Goal: Transaction & Acquisition: Purchase product/service

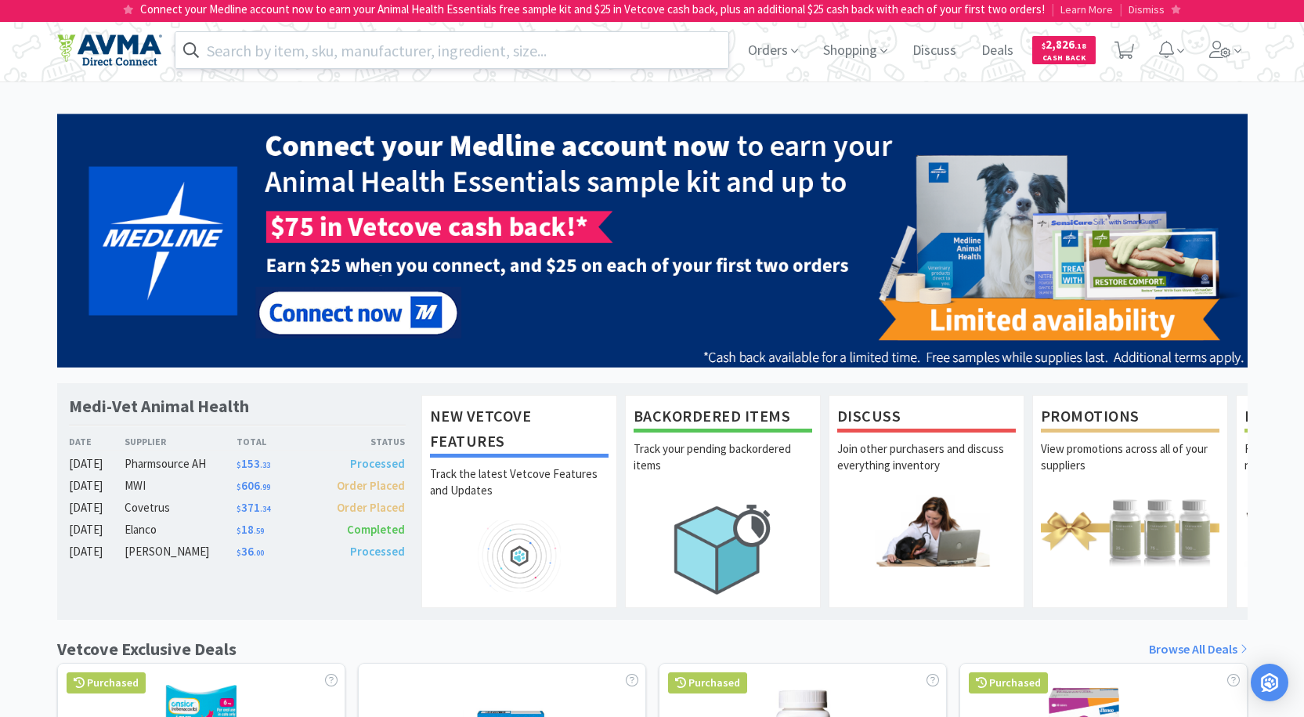
click at [527, 50] on input "text" at bounding box center [452, 50] width 554 height 36
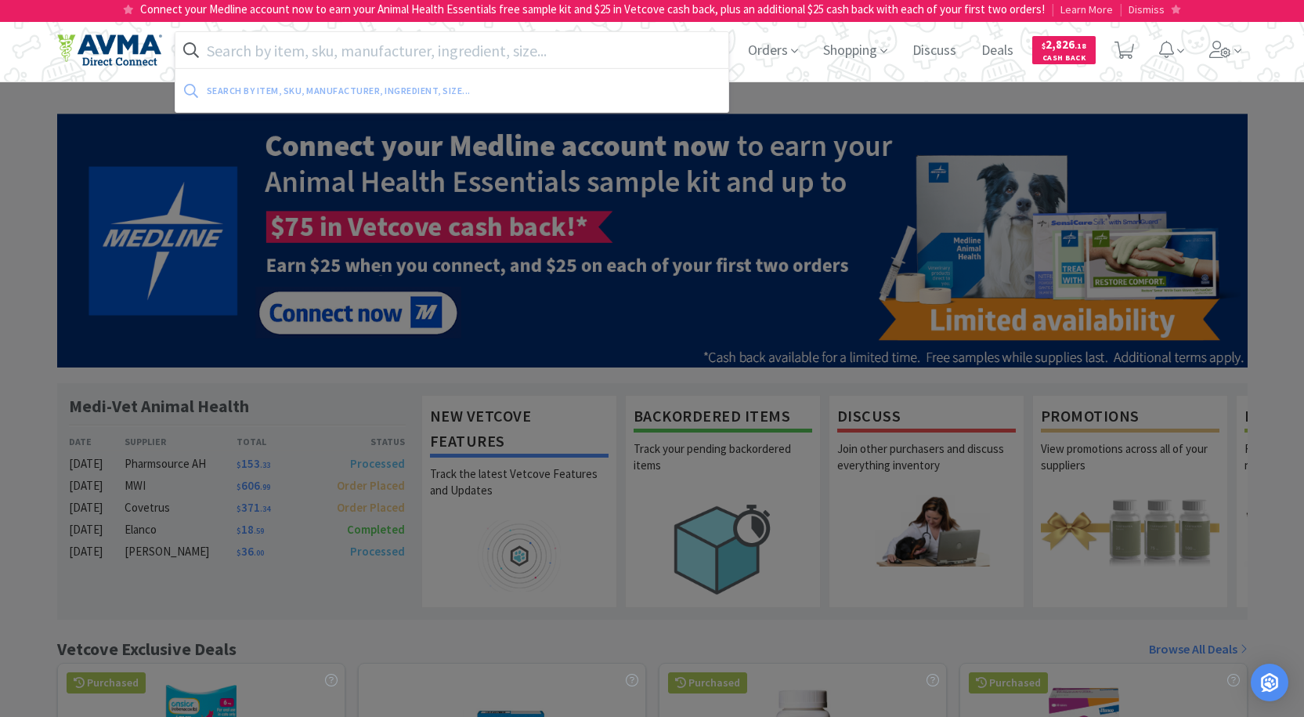
paste input "Kaolin and Pectin Digestive Support Oral Paste with Probiotics"
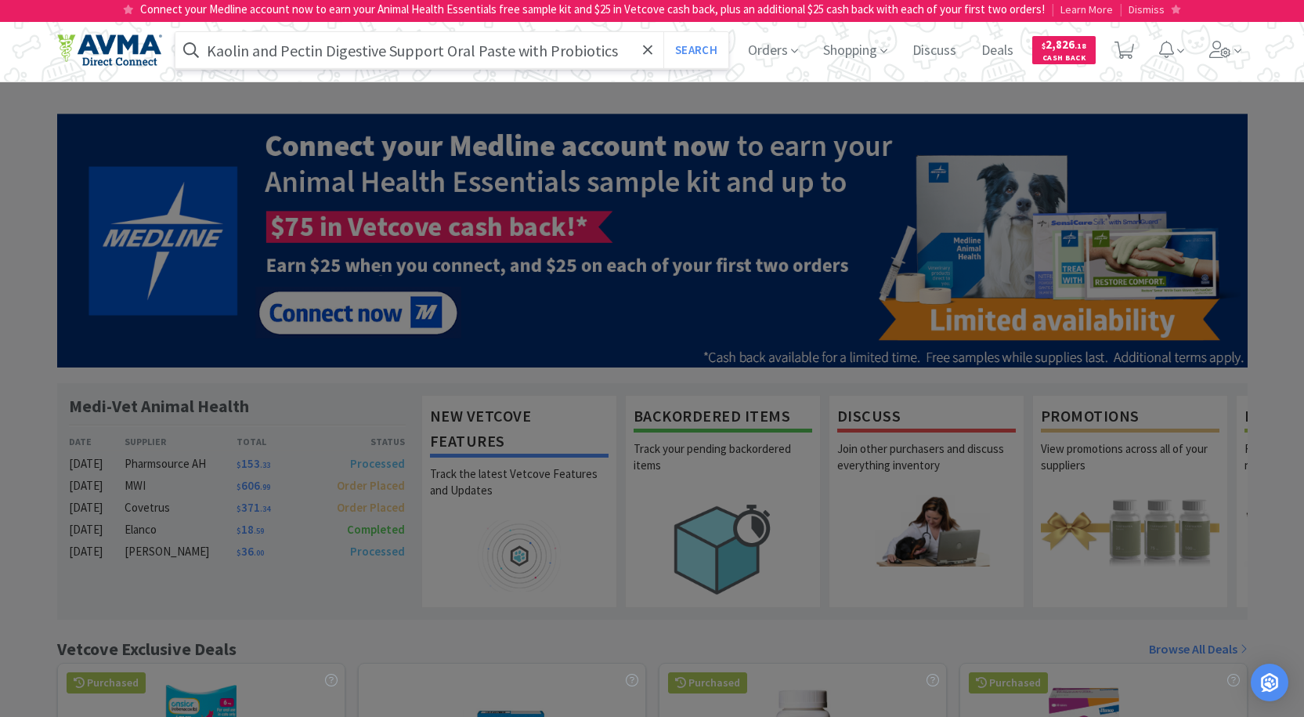
type input "Kaolin and Pectin Digestive Support Oral Paste with Probiotics"
click at [663, 32] on button "Search" at bounding box center [695, 50] width 65 height 36
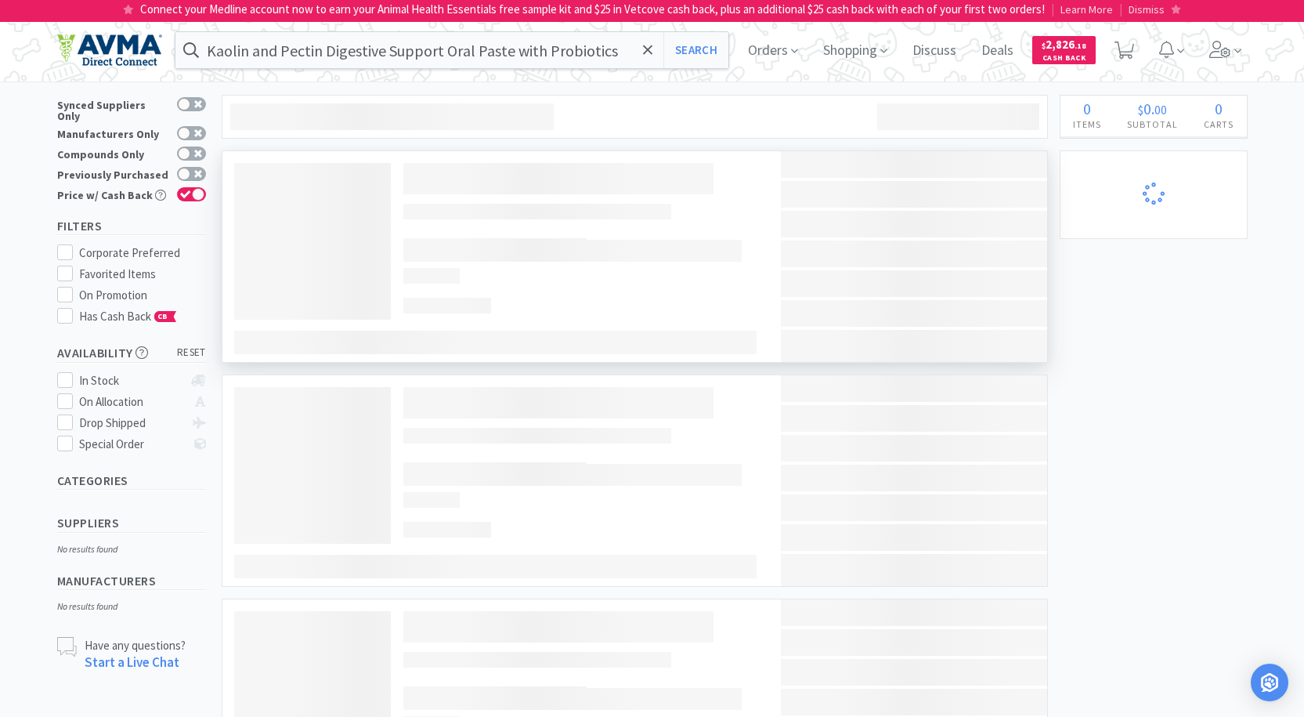
select select "5"
select select "1"
select select "3"
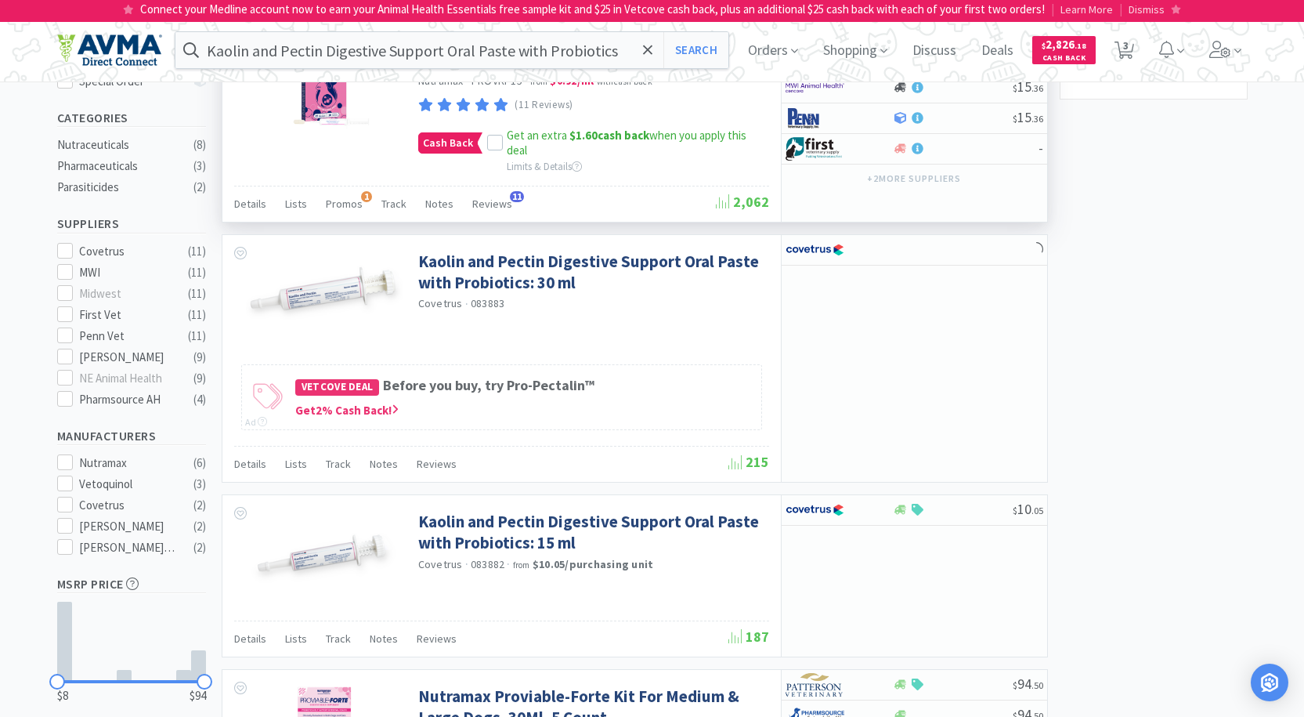
scroll to position [392, 0]
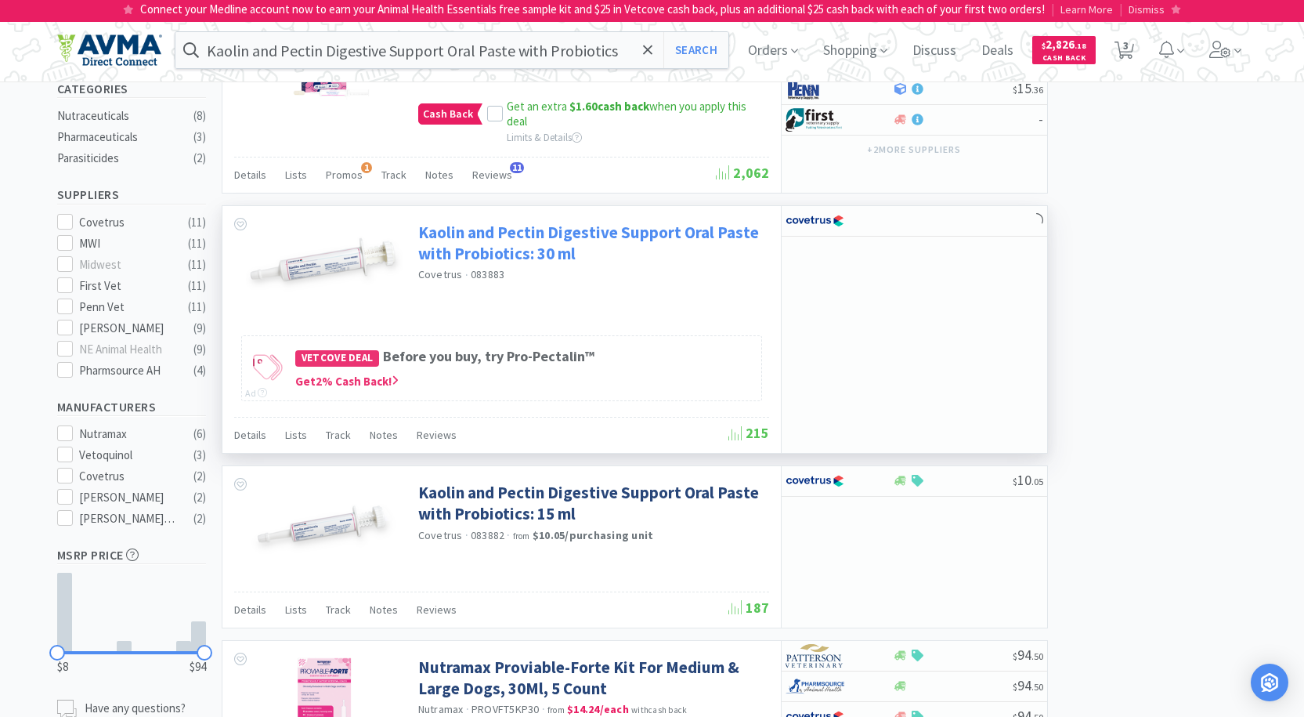
click at [504, 244] on link "Kaolin and Pectin Digestive Support Oral Paste with Probiotics: 30 ml" at bounding box center [591, 243] width 347 height 43
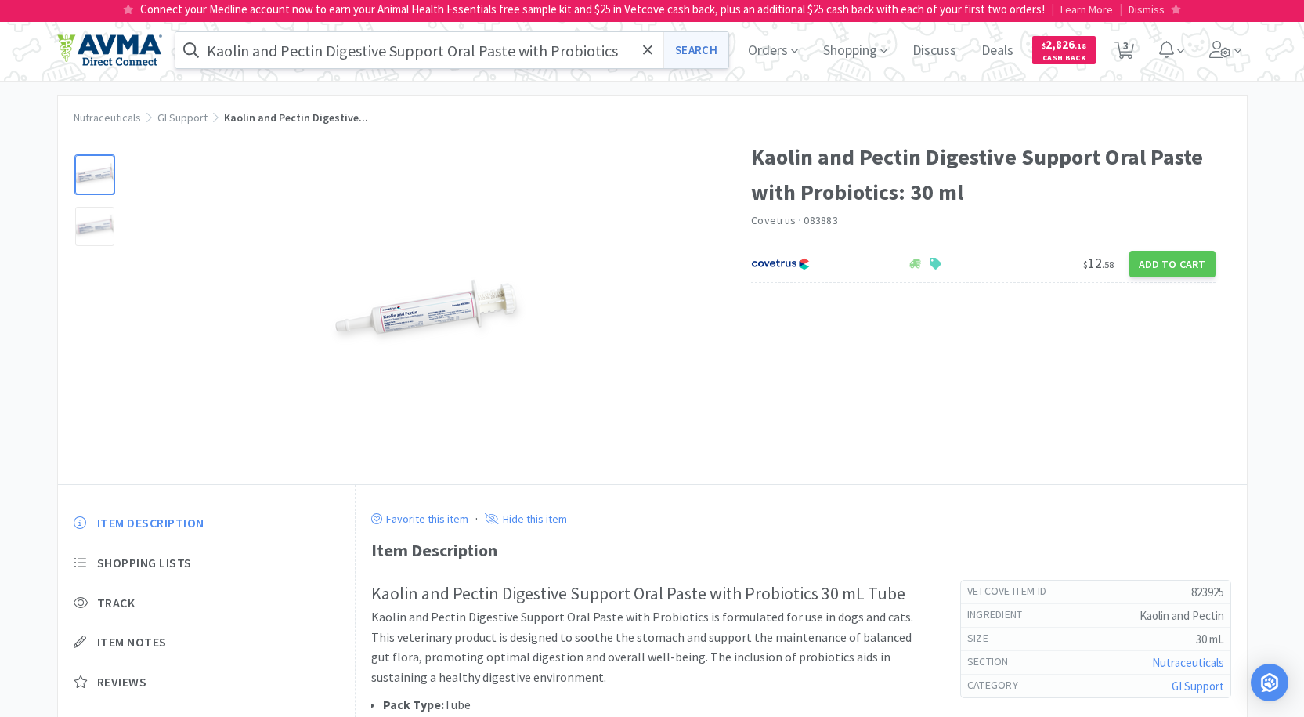
drag, startPoint x: 677, startPoint y: 45, endPoint x: 676, endPoint y: 53, distance: 7.9
click at [677, 45] on button "Search" at bounding box center [695, 50] width 65 height 36
select select "5"
select select "1"
select select "3"
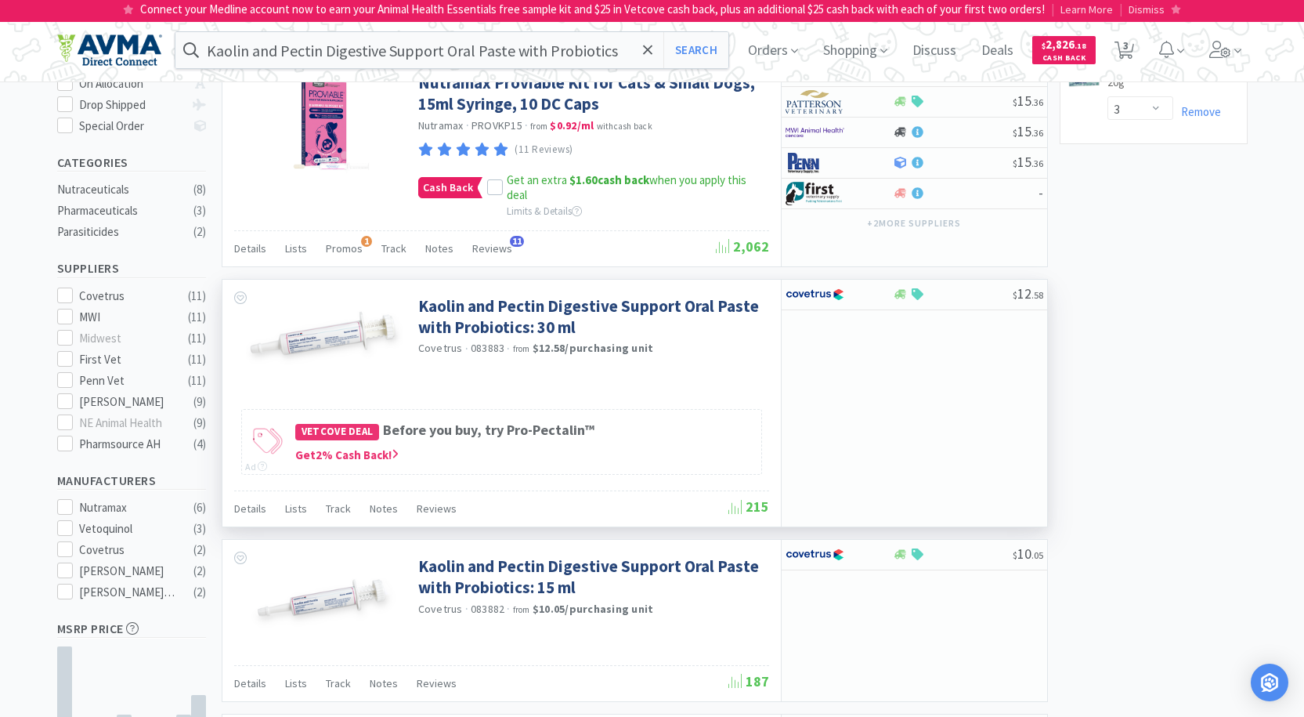
scroll to position [392, 0]
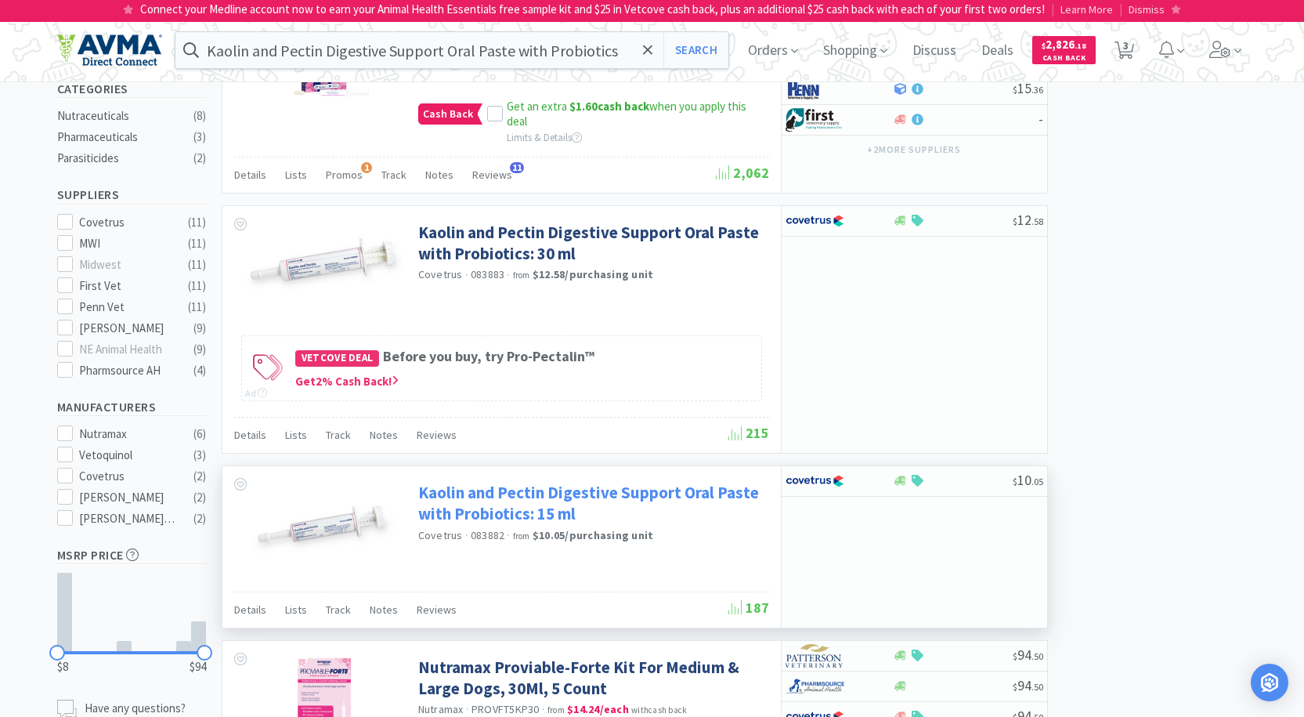
click at [504, 497] on link "Kaolin and Pectin Digestive Support Oral Paste with Probiotics: 15 ml" at bounding box center [591, 503] width 347 height 43
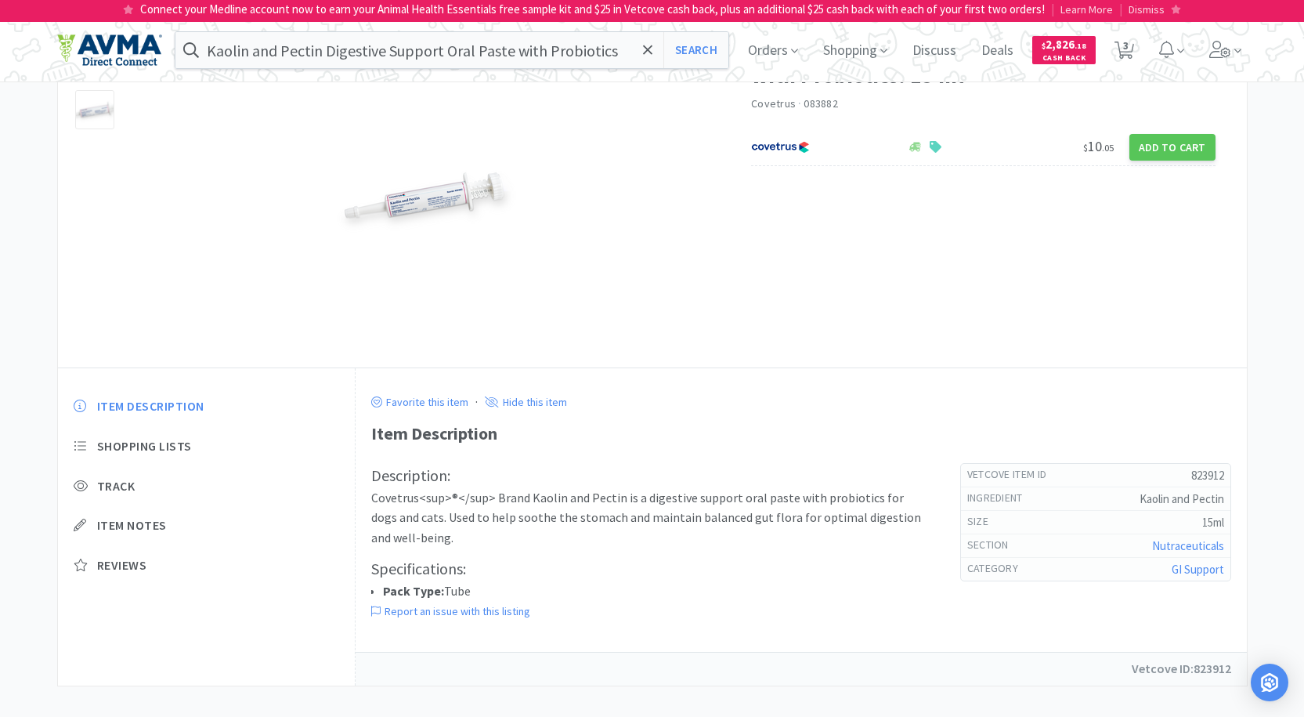
scroll to position [133, 0]
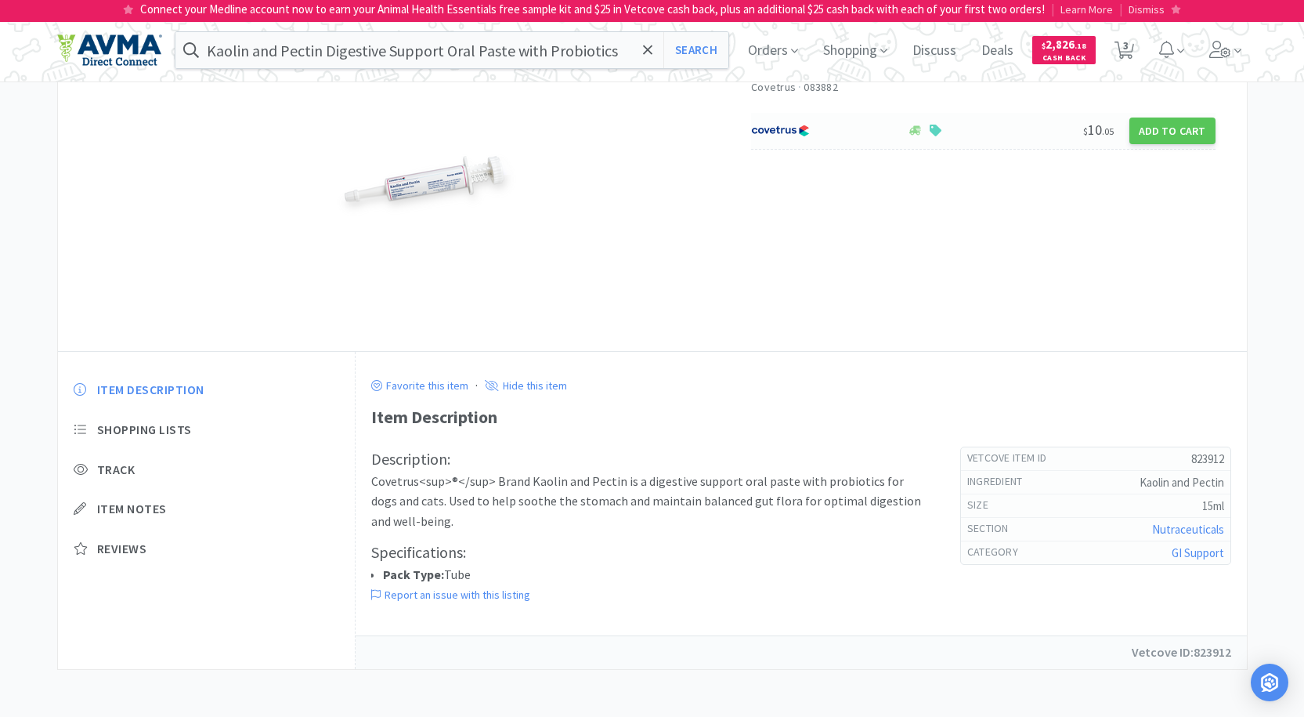
click at [804, 128] on img at bounding box center [780, 130] width 59 height 23
select select "1"
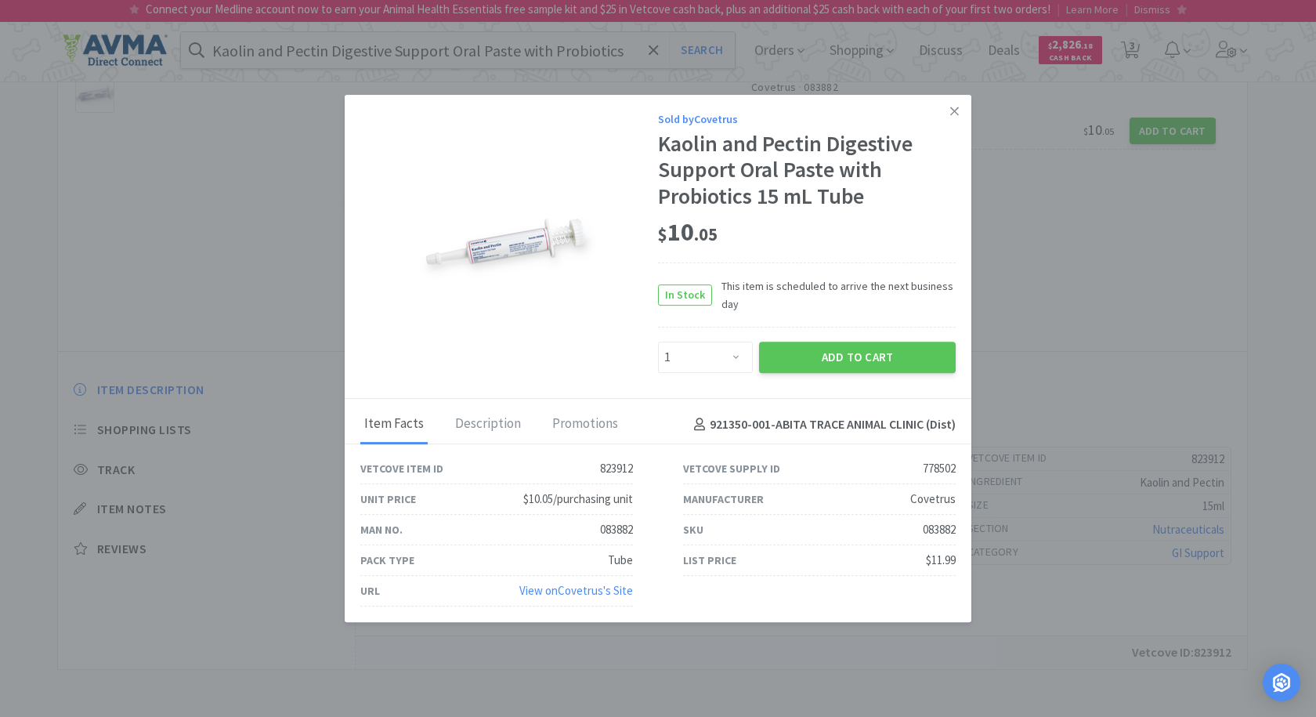
click at [567, 588] on link "View on Covetrus 's Site" at bounding box center [576, 590] width 114 height 15
click at [956, 114] on icon at bounding box center [954, 111] width 9 height 14
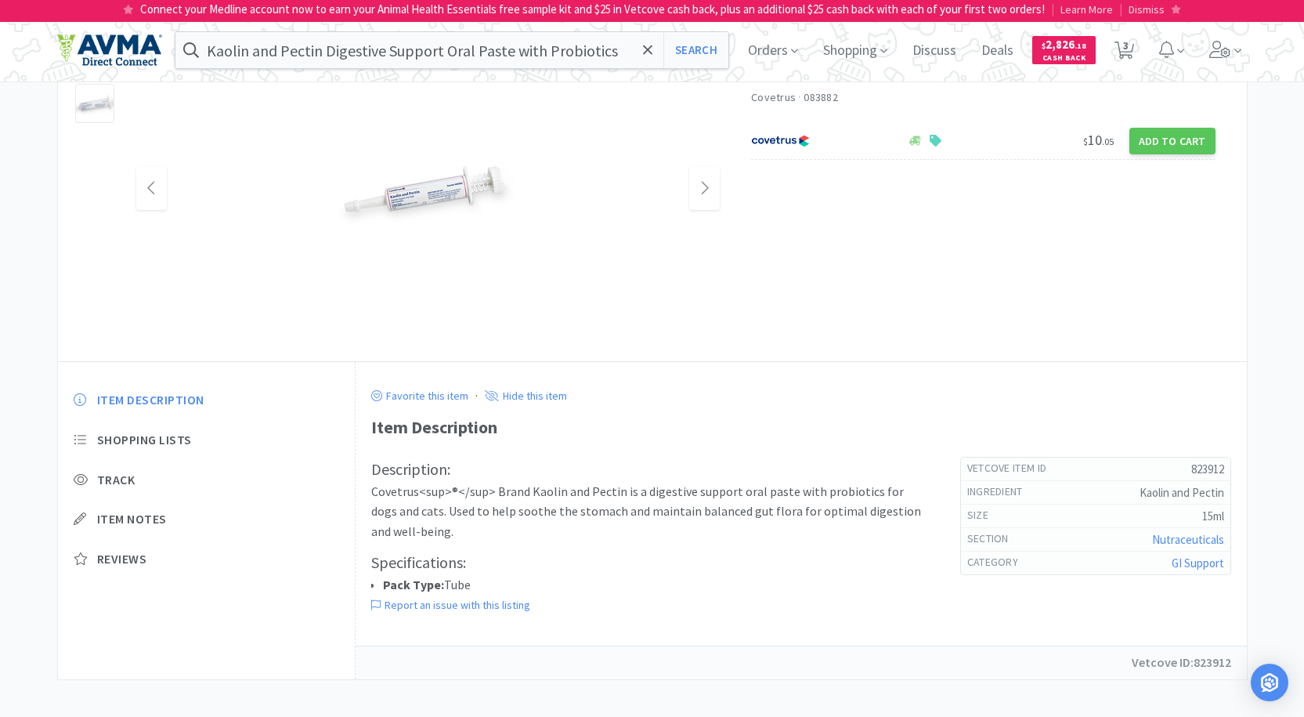
scroll to position [0, 0]
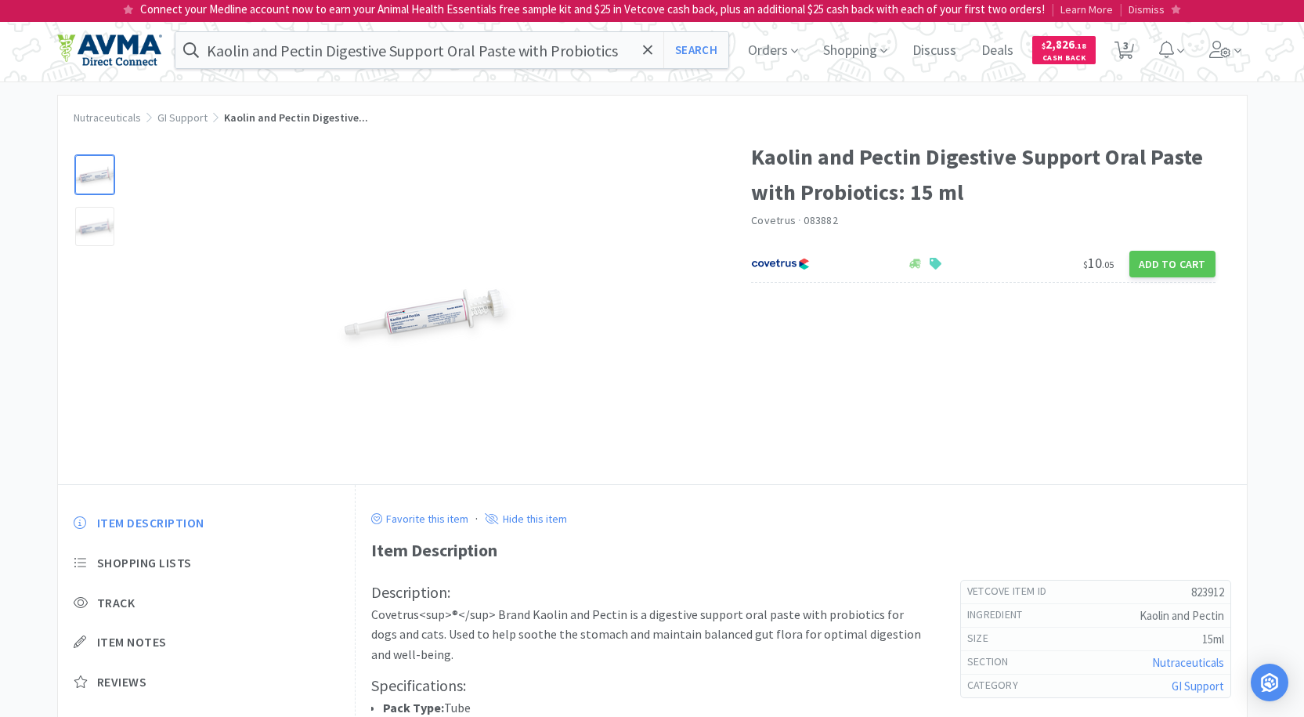
select select "5"
select select "1"
select select "3"
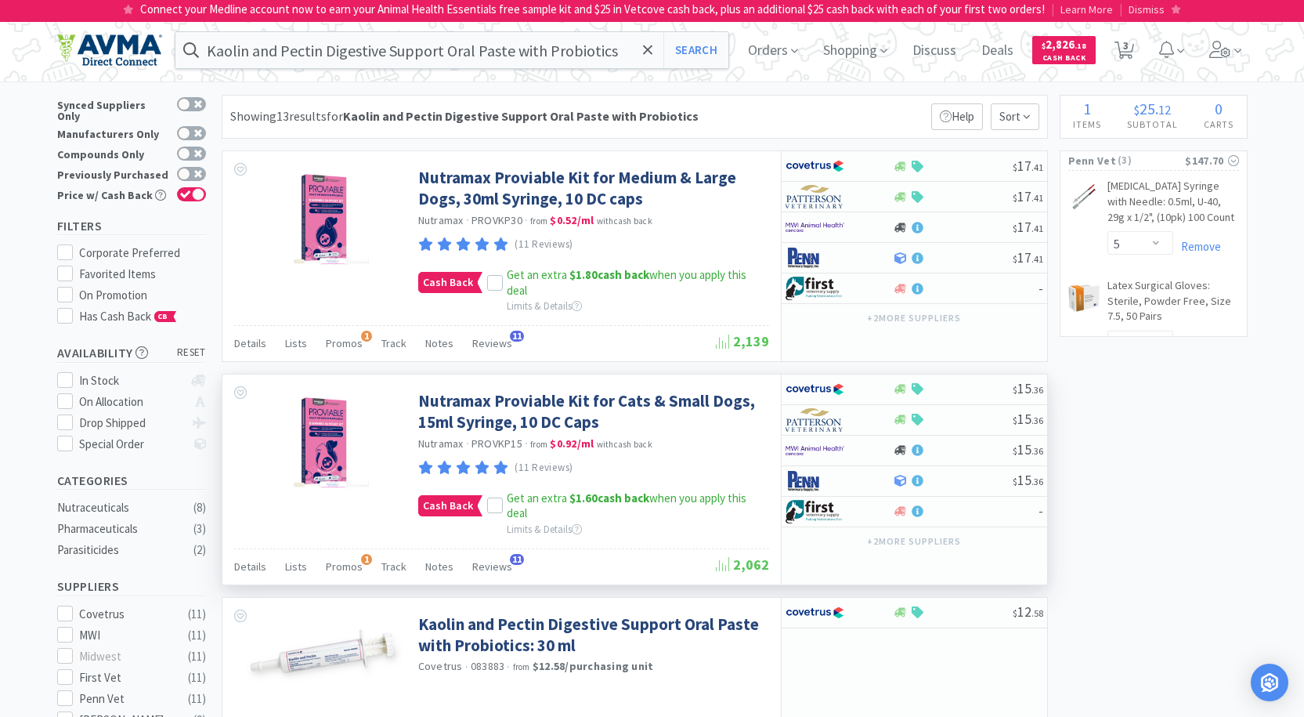
scroll to position [392, 0]
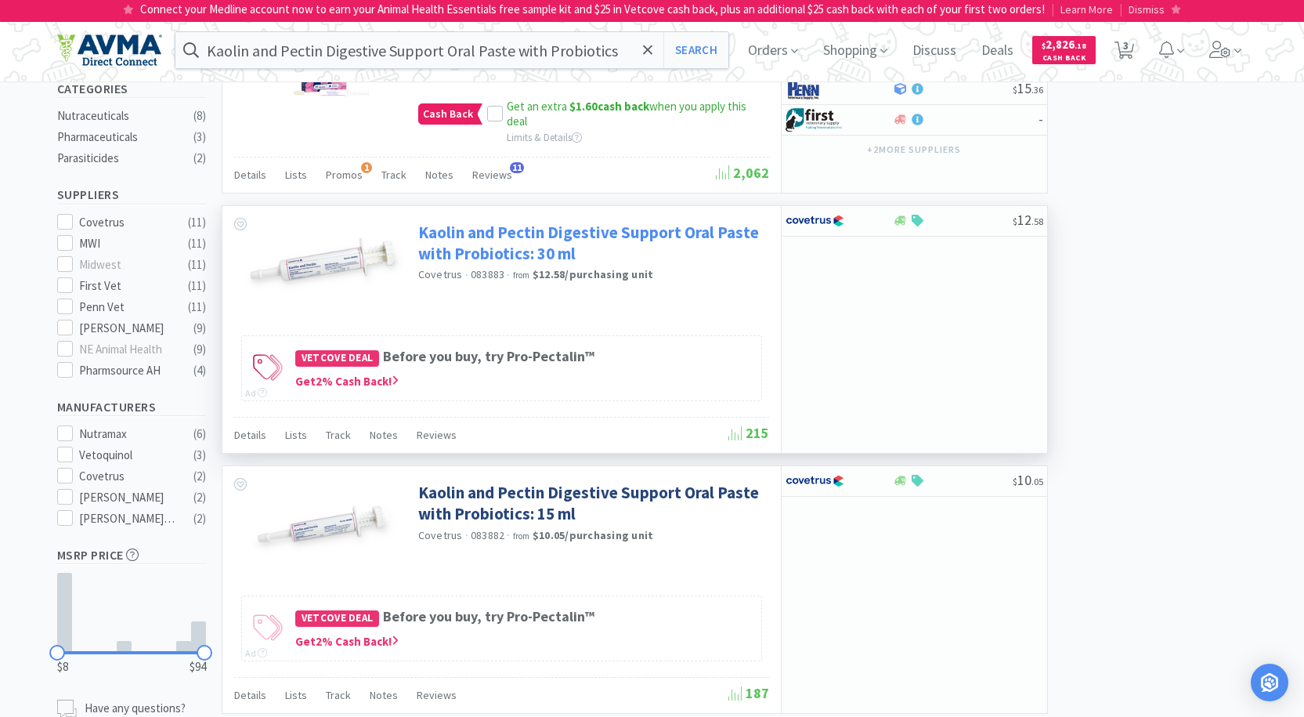
click at [552, 229] on link "Kaolin and Pectin Digestive Support Oral Paste with Probiotics: 30 ml" at bounding box center [591, 243] width 347 height 43
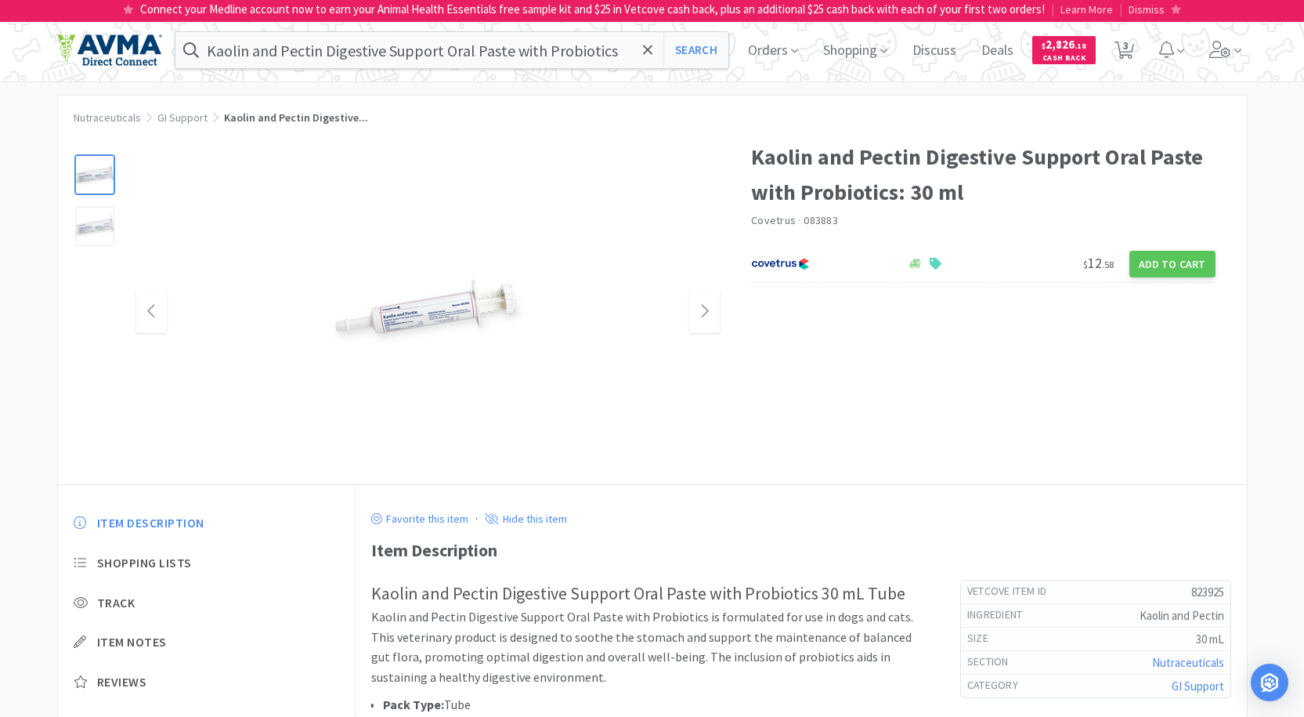
click at [414, 316] on img at bounding box center [428, 311] width 196 height 105
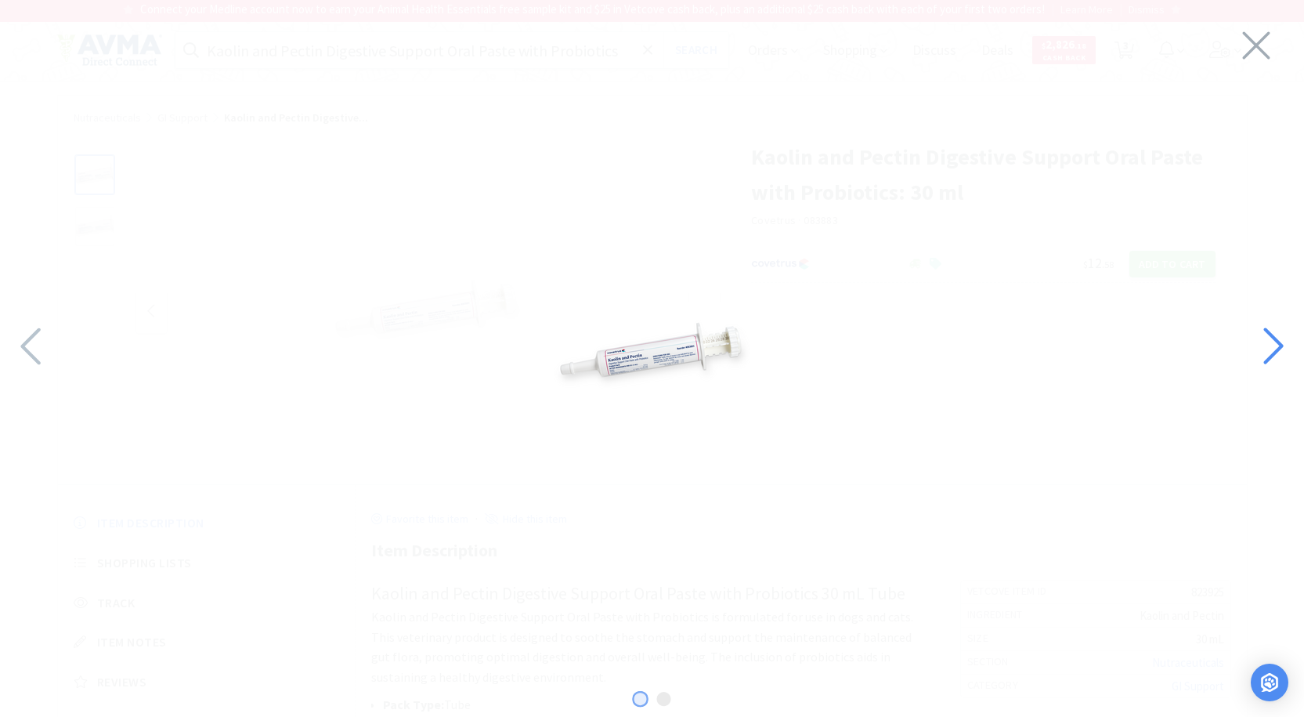
click at [1281, 346] on icon at bounding box center [1273, 345] width 20 height 37
click at [1260, 348] on icon at bounding box center [1273, 346] width 34 height 53
click at [1257, 52] on icon at bounding box center [1256, 45] width 33 height 44
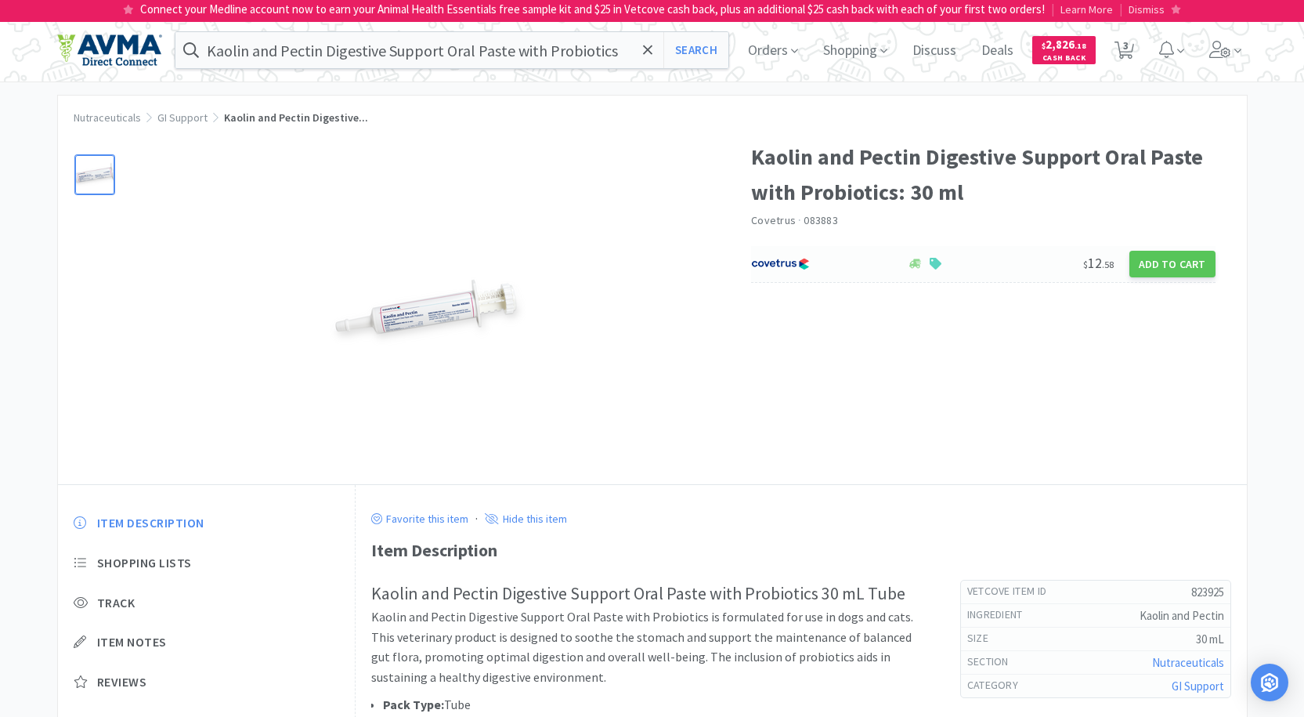
click at [792, 259] on img at bounding box center [780, 263] width 59 height 23
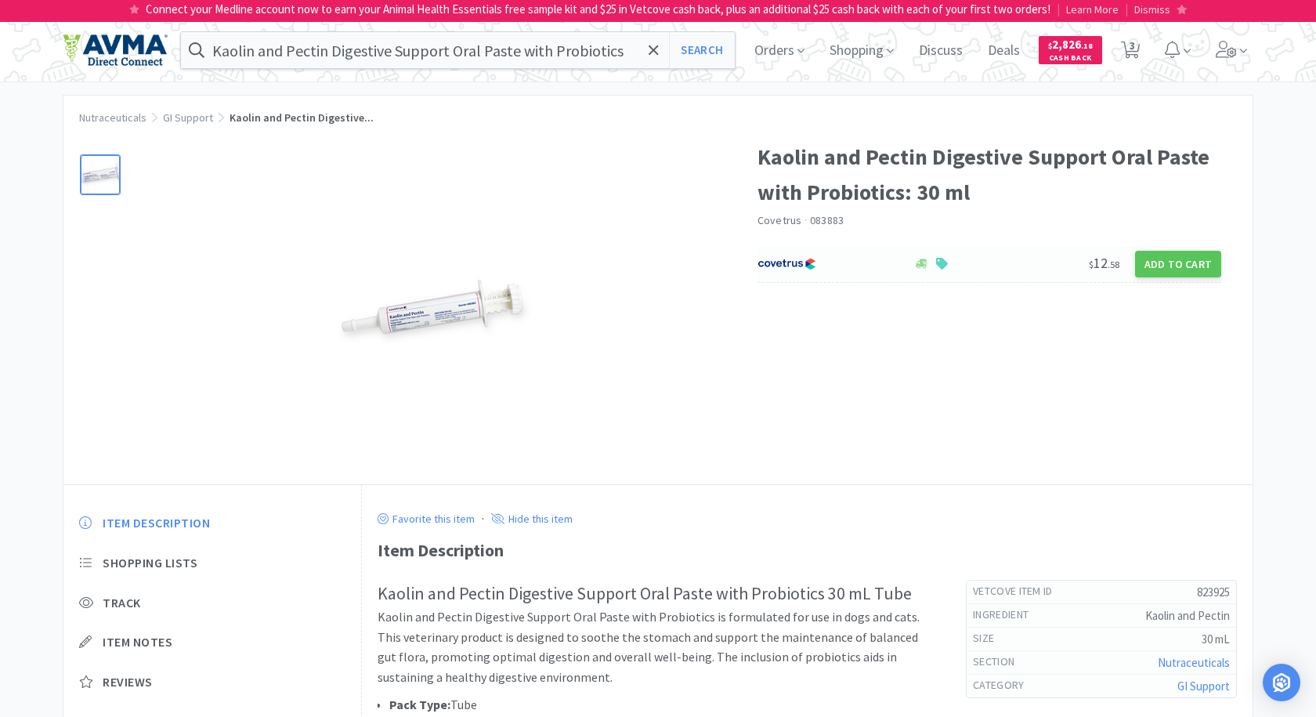
select select "1"
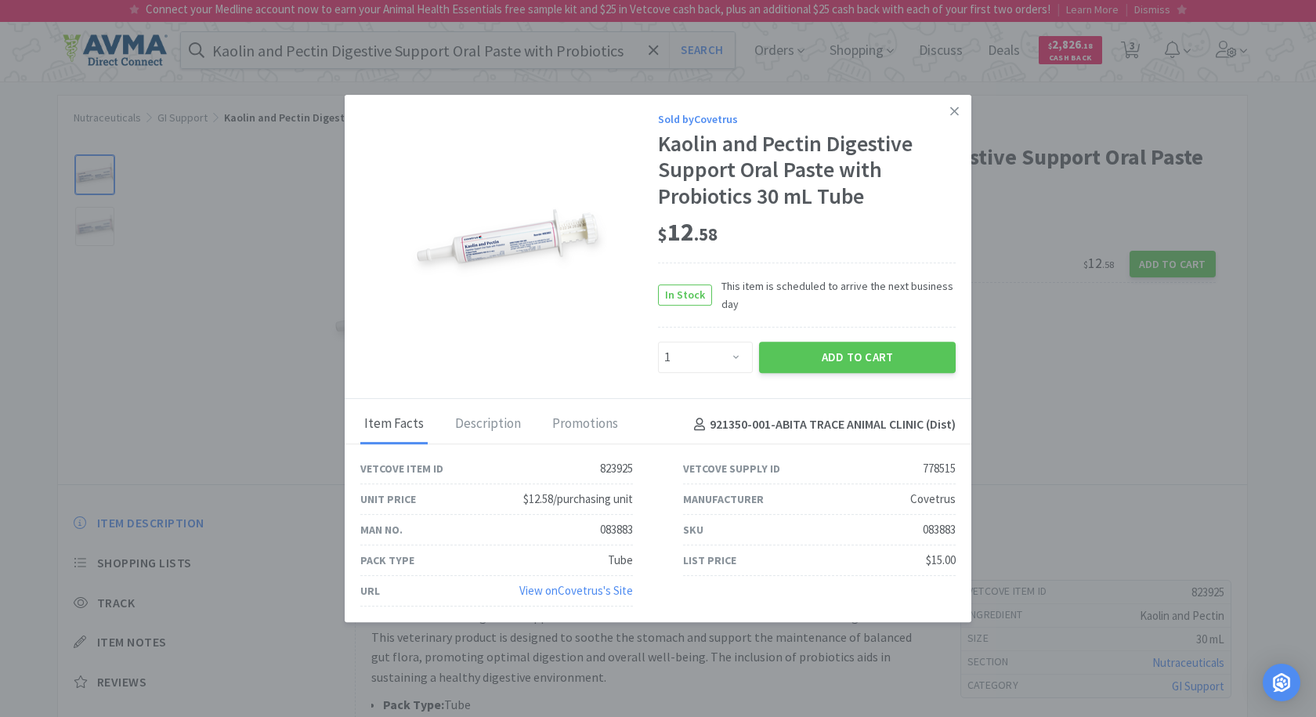
click at [620, 583] on link "View on Covetrus 's Site" at bounding box center [576, 590] width 114 height 15
